Goal: Task Accomplishment & Management: Manage account settings

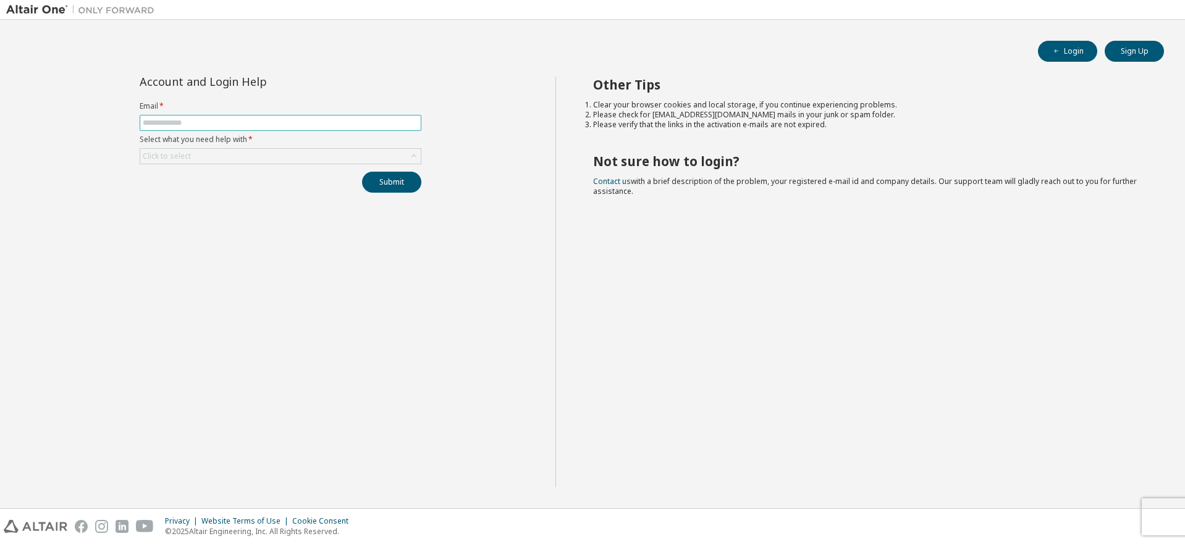
click at [280, 126] on input "text" at bounding box center [281, 123] width 276 height 10
type input "**********"
click at [298, 155] on div "Click to select" at bounding box center [280, 156] width 280 height 15
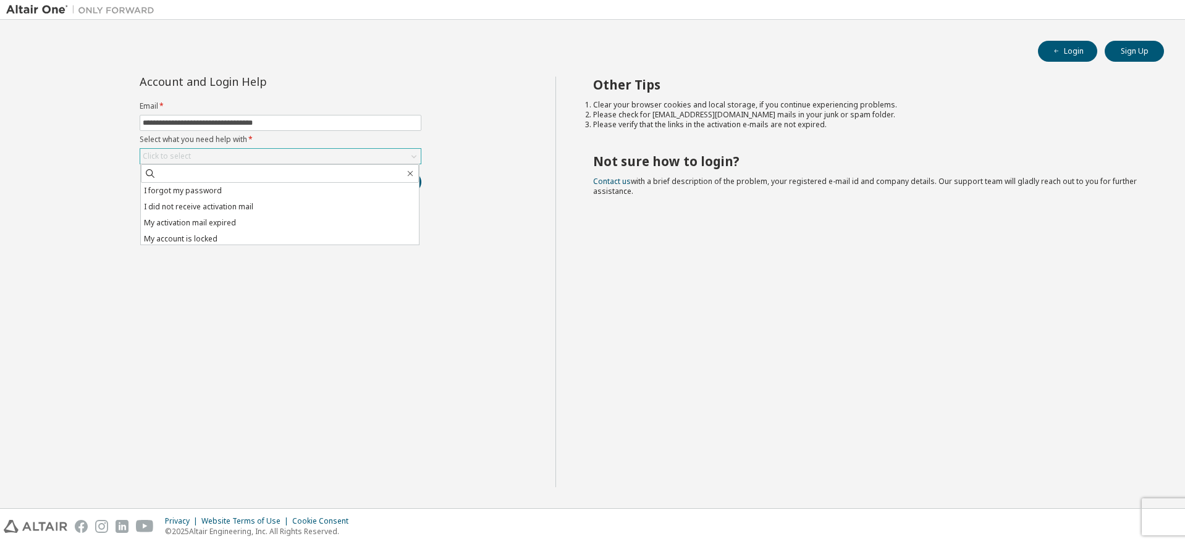
click at [298, 155] on div "Click to select" at bounding box center [280, 156] width 280 height 15
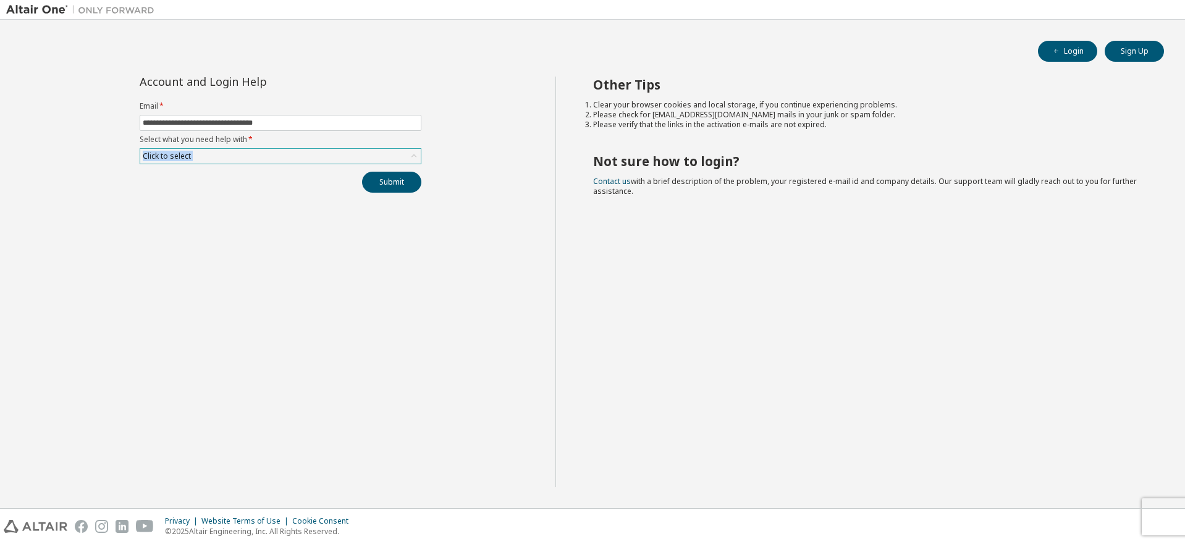
click at [298, 155] on div "Click to select" at bounding box center [280, 156] width 280 height 15
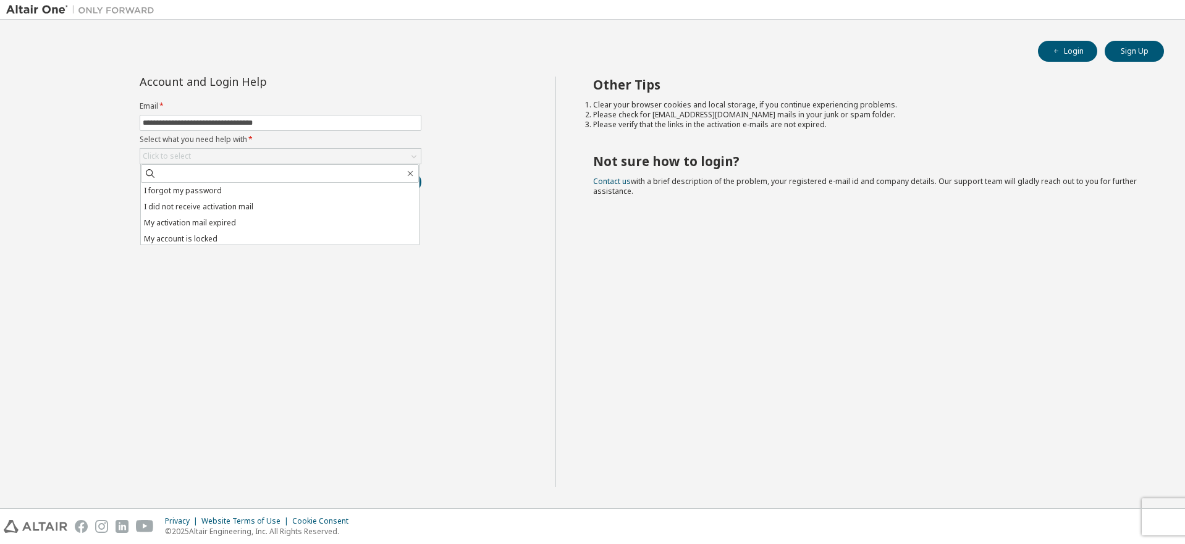
click at [514, 268] on div "**********" at bounding box center [280, 282] width 549 height 411
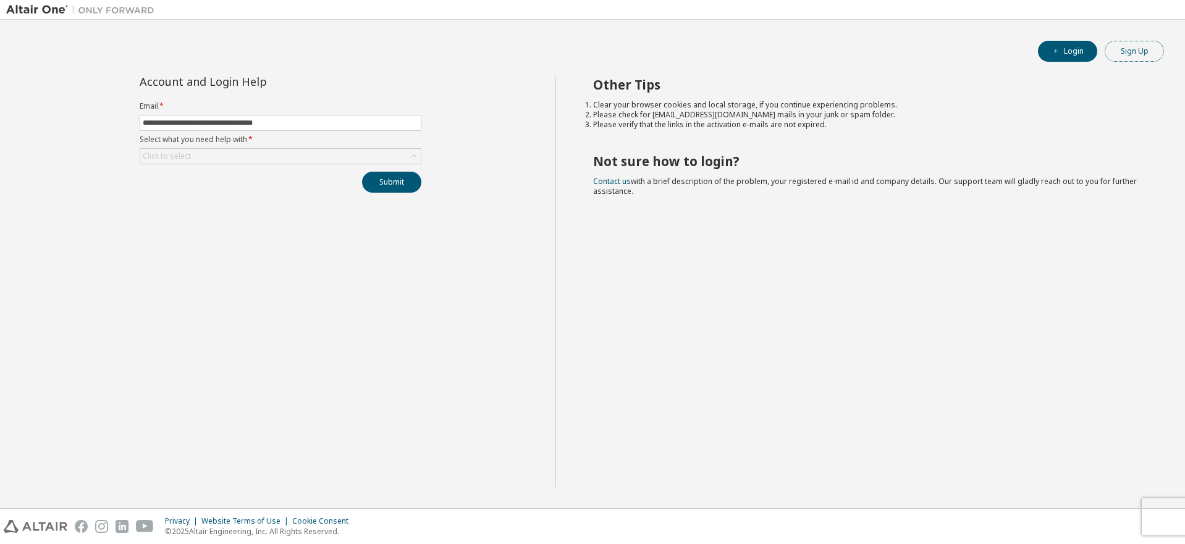
click at [1121, 56] on button "Sign Up" at bounding box center [1134, 51] width 59 height 21
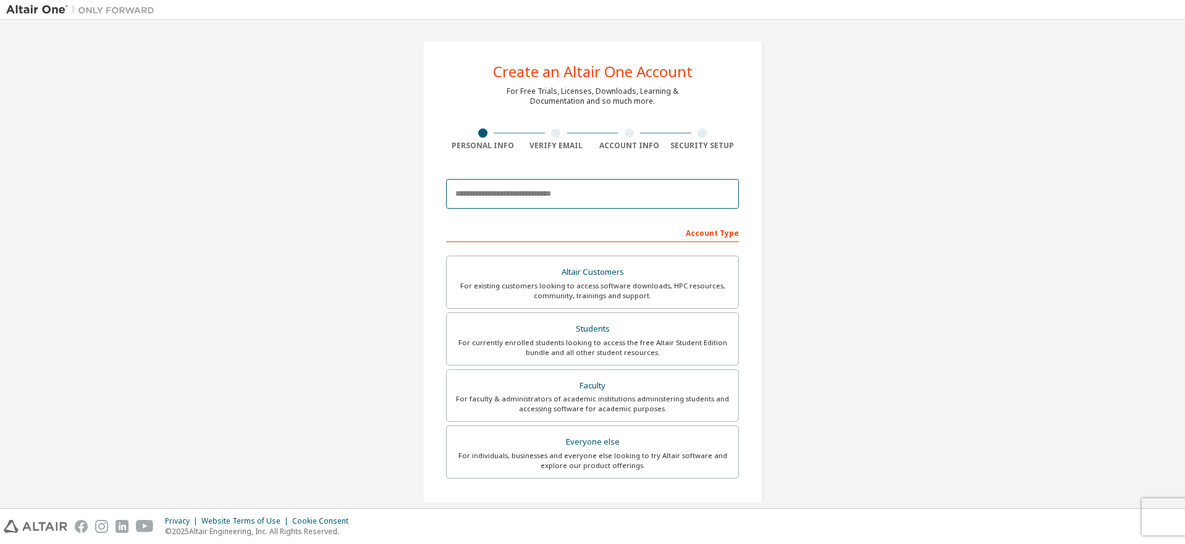
click at [570, 202] on input "email" at bounding box center [592, 194] width 293 height 30
type input "**********"
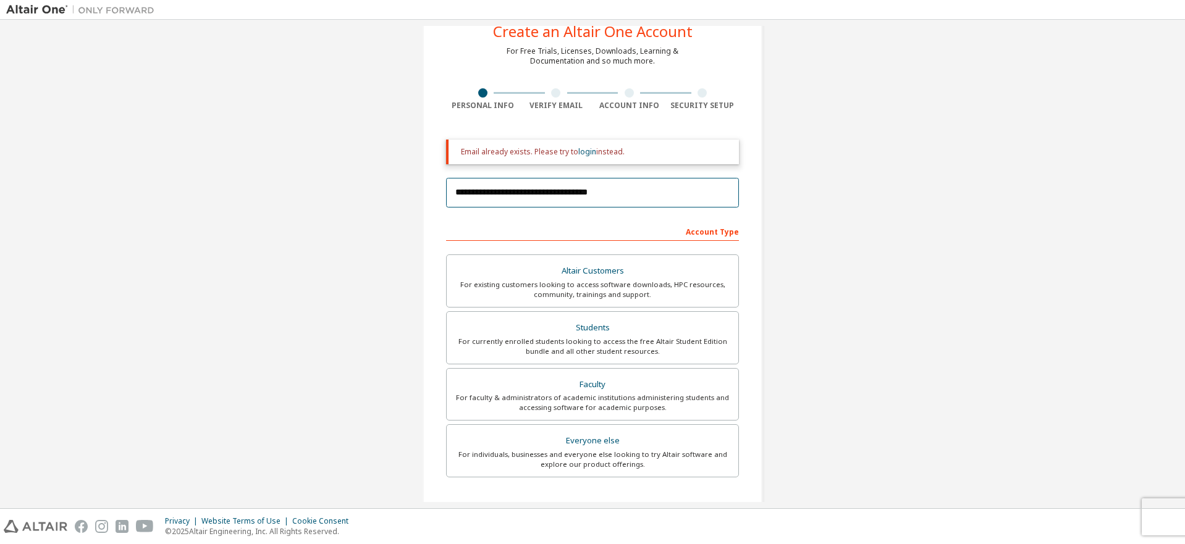
scroll to position [62, 0]
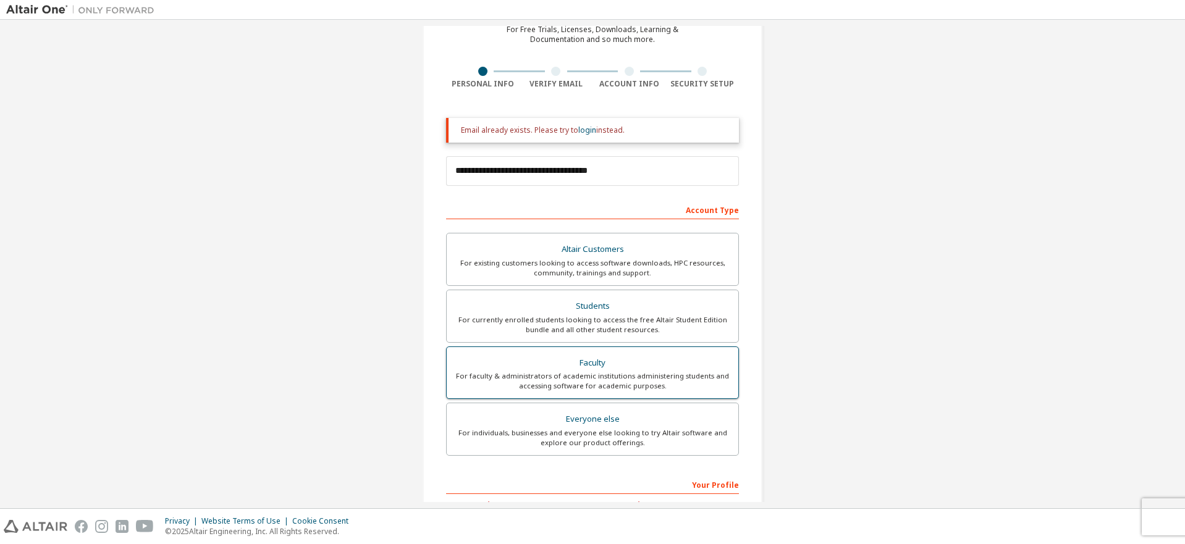
click at [623, 387] on div "For faculty & administrators of academic institutions administering students an…" at bounding box center [592, 381] width 277 height 20
click at [581, 133] on link "login" at bounding box center [587, 130] width 18 height 11
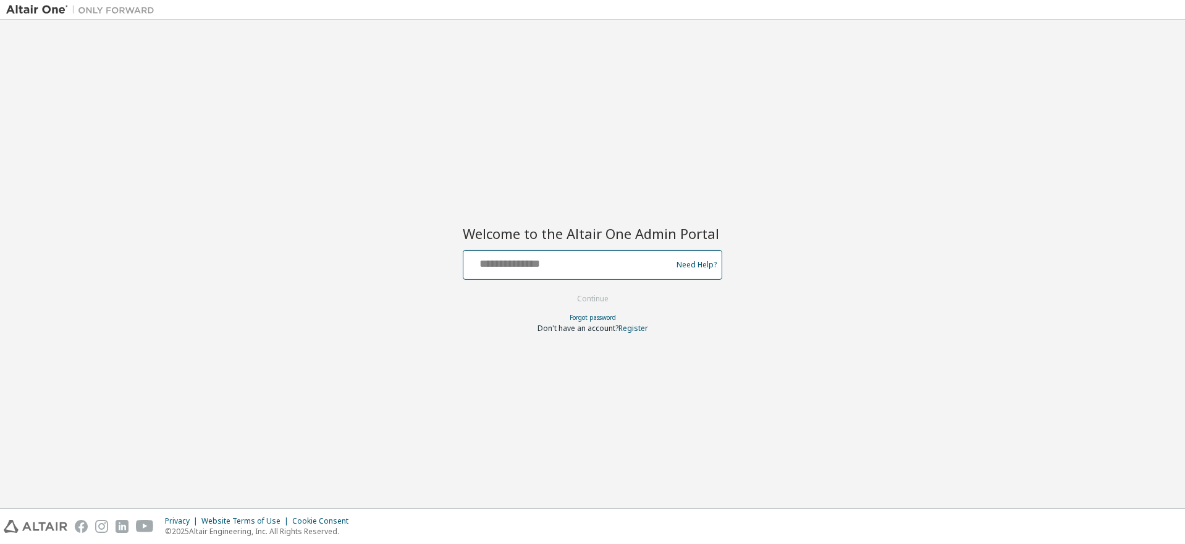
click at [607, 263] on input "text" at bounding box center [569, 262] width 202 height 18
type input "**********"
click at [692, 265] on link "Need Help?" at bounding box center [696, 264] width 40 height 1
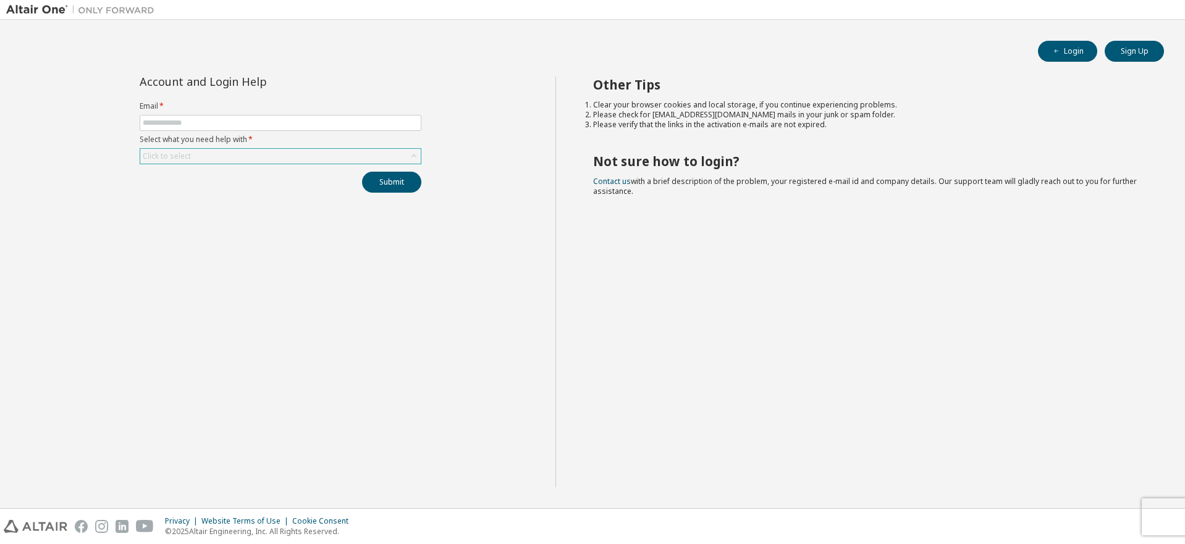
click at [409, 152] on icon at bounding box center [414, 156] width 12 height 12
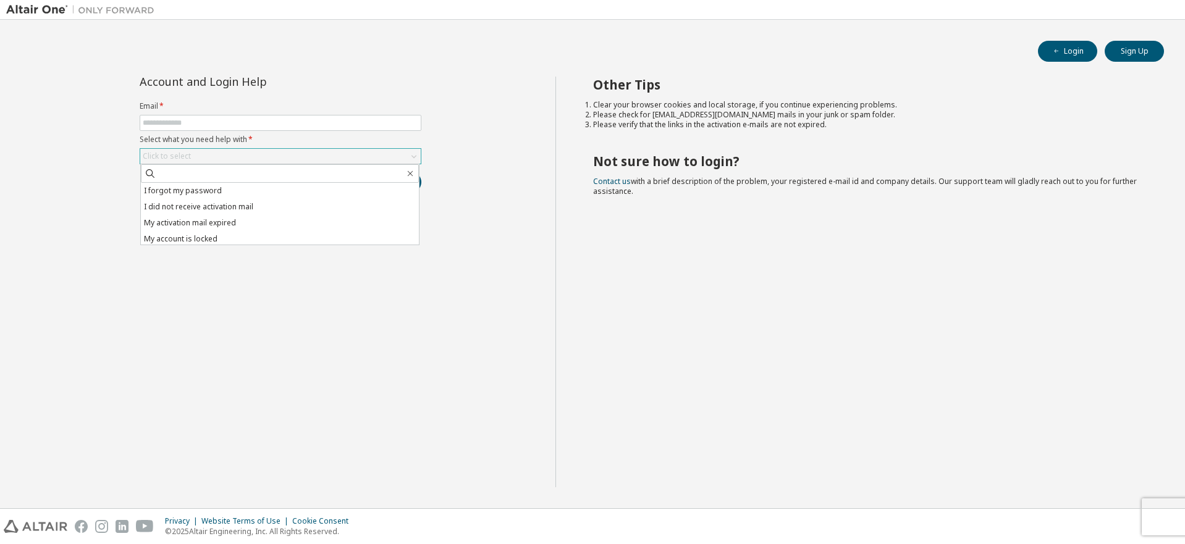
click at [409, 152] on icon at bounding box center [414, 156] width 12 height 12
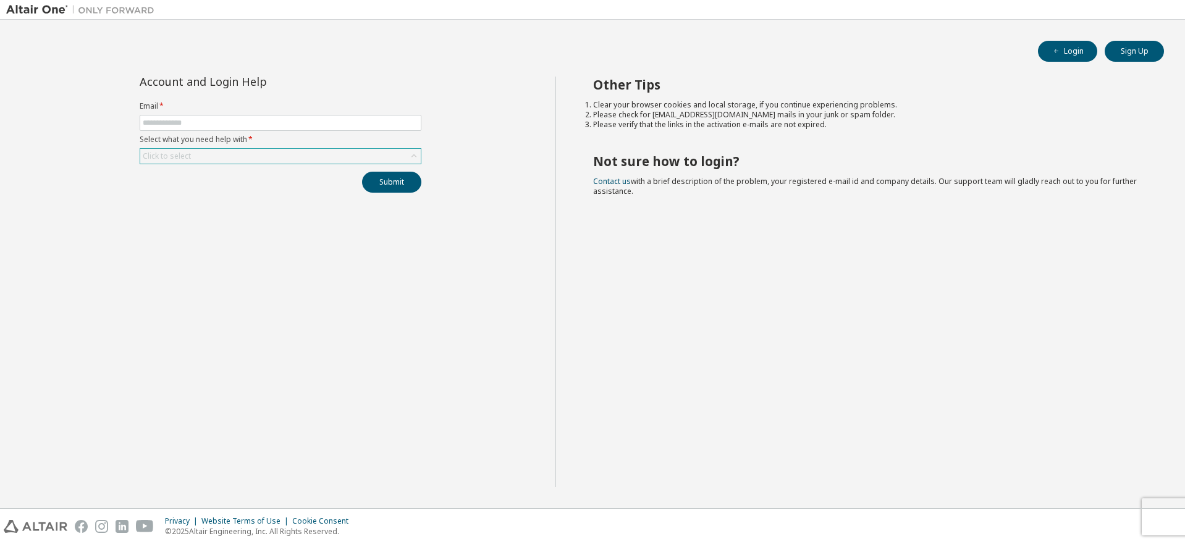
click at [410, 153] on icon at bounding box center [414, 156] width 12 height 12
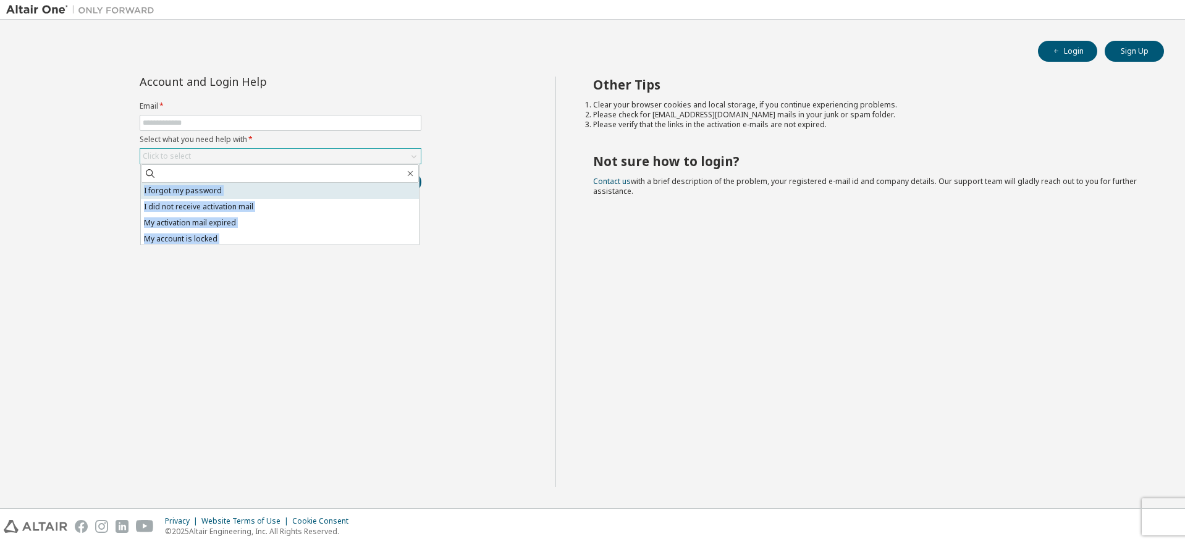
click at [208, 188] on li "I forgot my password" at bounding box center [280, 191] width 278 height 16
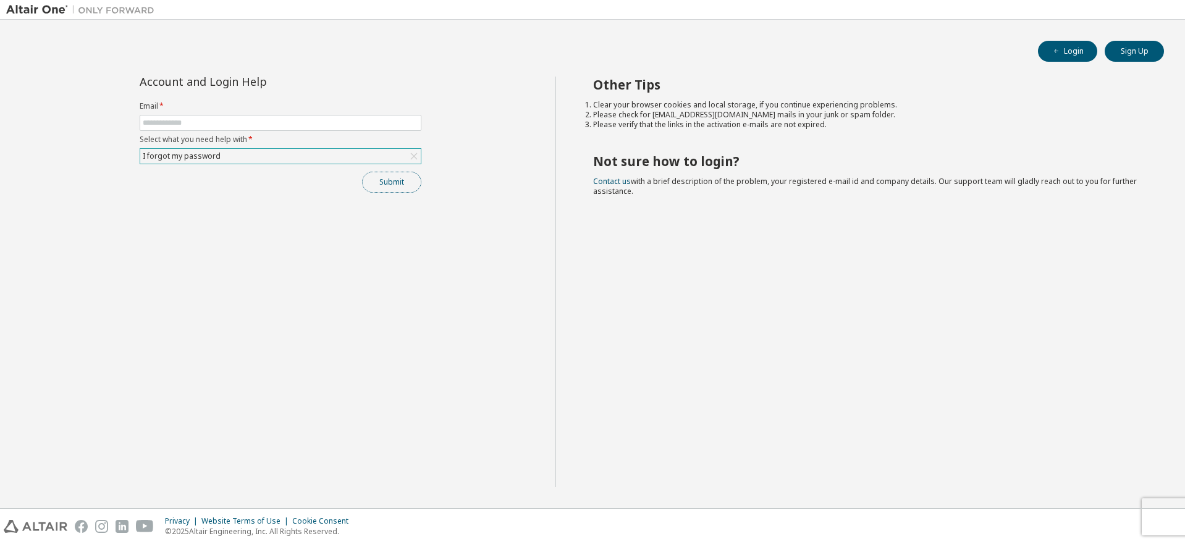
click at [374, 181] on button "Submit" at bounding box center [391, 182] width 59 height 21
click at [358, 124] on input "text" at bounding box center [281, 123] width 276 height 10
type input "**********"
click at [394, 179] on button "Submit" at bounding box center [391, 182] width 59 height 21
click at [982, 261] on div "Other Tips Clear your browser cookies and local storage, if you continue experi…" at bounding box center [867, 282] width 624 height 411
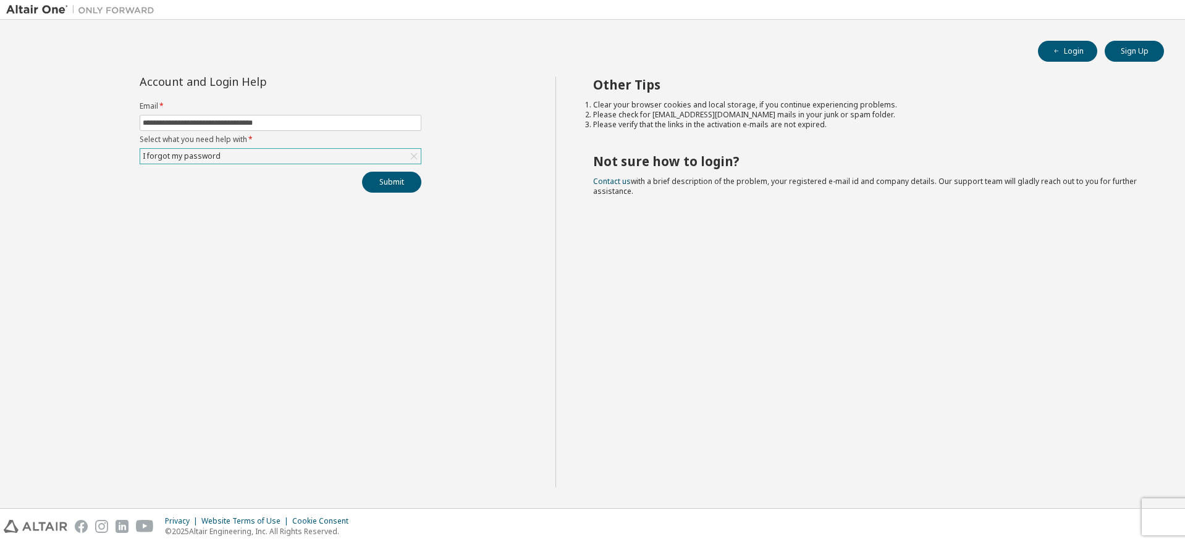
click at [318, 158] on div "I forgot my password" at bounding box center [280, 156] width 280 height 15
click at [1080, 54] on button "Login" at bounding box center [1067, 51] width 59 height 21
